Goal: Task Accomplishment & Management: Complete application form

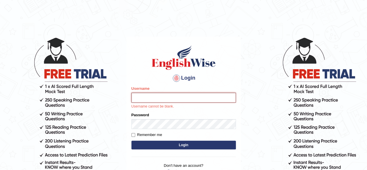
click at [160, 96] on input "Username" at bounding box center [184, 98] width 105 height 10
type input "Karthikeya_Inaganti"
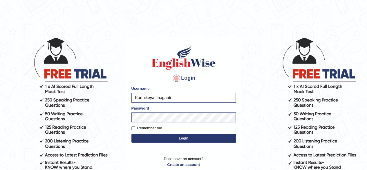
click at [132, 134] on button "Login" at bounding box center [184, 138] width 105 height 9
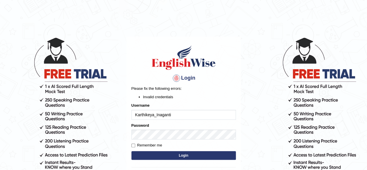
click at [224, 155] on button "Login" at bounding box center [184, 155] width 105 height 9
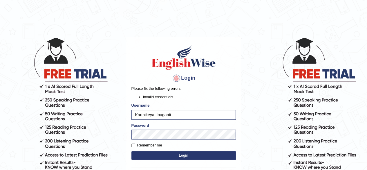
click at [198, 158] on button "Login" at bounding box center [184, 155] width 105 height 9
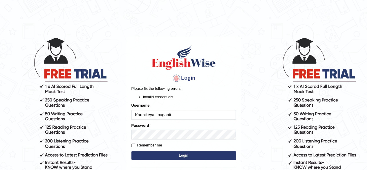
click at [242, 114] on body "Login Please fix the following errors: Invalid credentials Username Karthikeya_…" at bounding box center [183, 103] width 367 height 170
